Goal: Check status

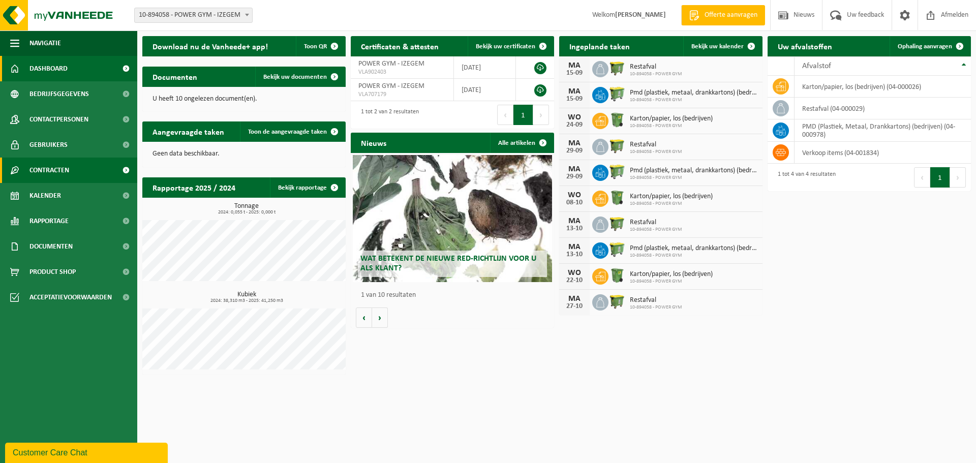
click at [59, 179] on span "Contracten" at bounding box center [49, 170] width 40 height 25
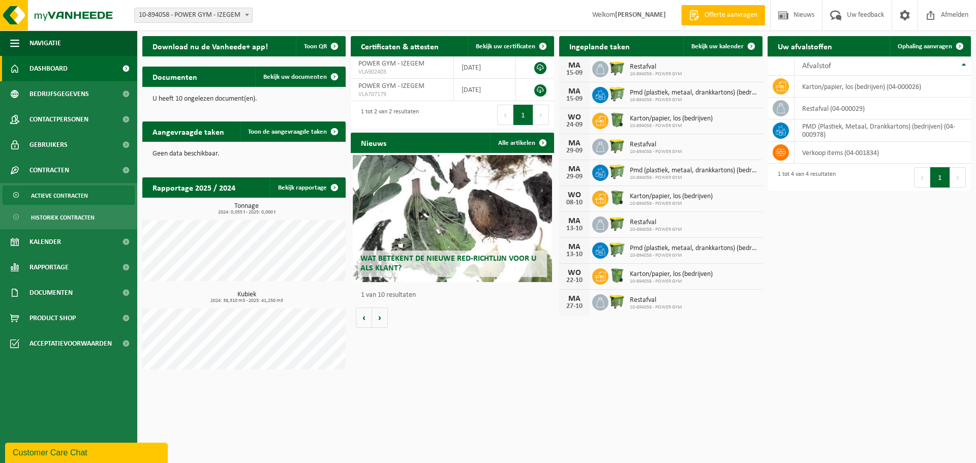
click at [68, 196] on span "Actieve contracten" at bounding box center [59, 195] width 57 height 19
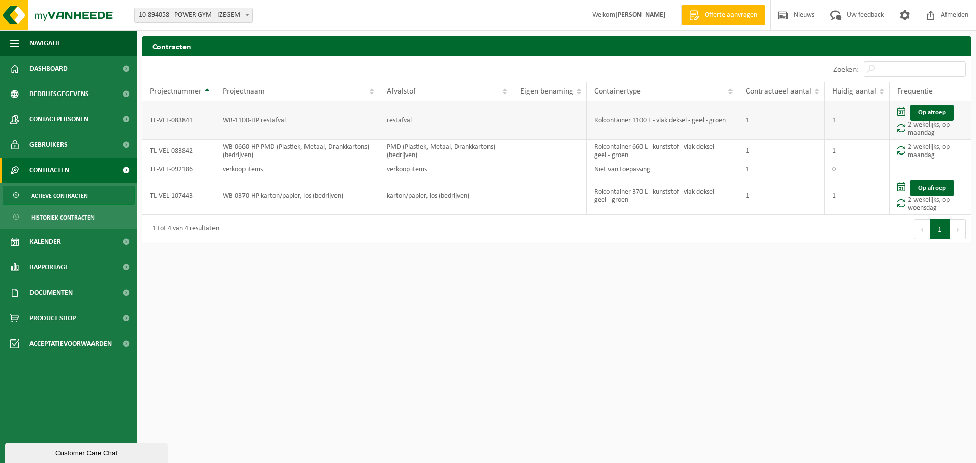
click at [716, 114] on td "Rolcontainer 1100 L - vlak deksel - geel - groen" at bounding box center [663, 120] width 152 height 39
drag, startPoint x: 701, startPoint y: 134, endPoint x: 706, endPoint y: 164, distance: 30.4
click at [701, 137] on td "Rolcontainer 1100 L - vlak deksel - geel - groen" at bounding box center [663, 120] width 152 height 39
click at [45, 65] on span "Dashboard" at bounding box center [48, 68] width 38 height 25
